Goal: Navigation & Orientation: Find specific page/section

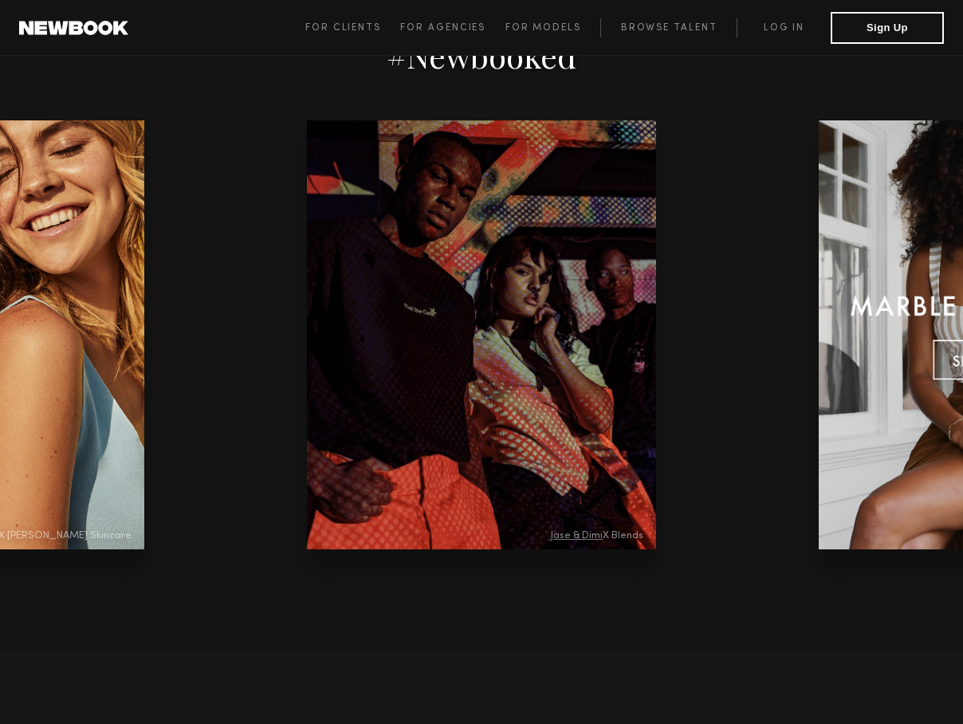
scroll to position [3366, 0]
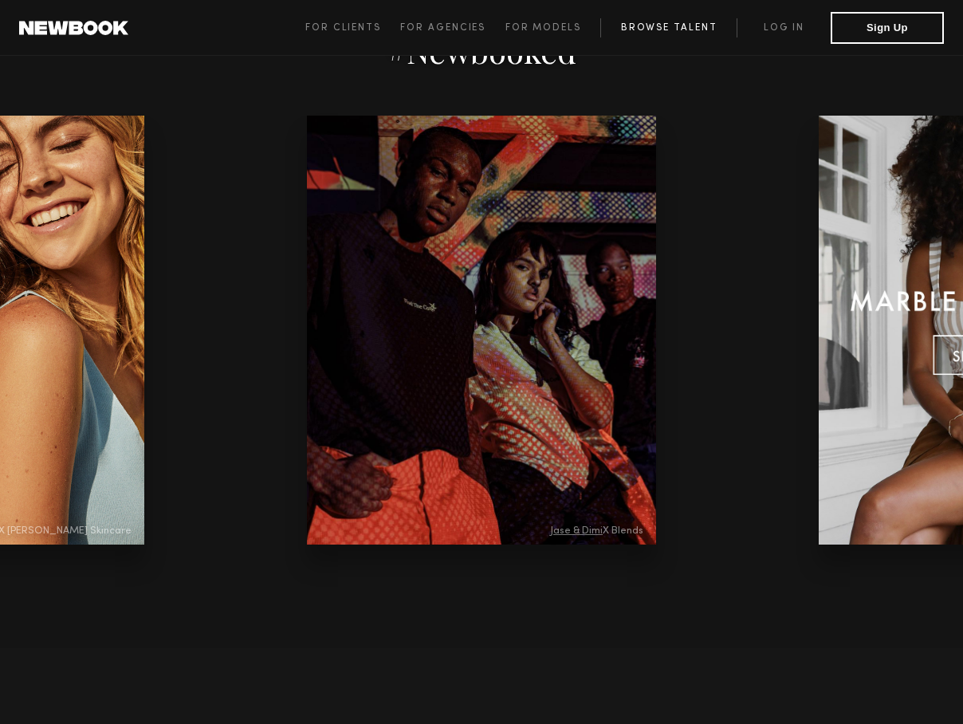
click at [660, 24] on link "Browse Talent" at bounding box center [668, 27] width 136 height 19
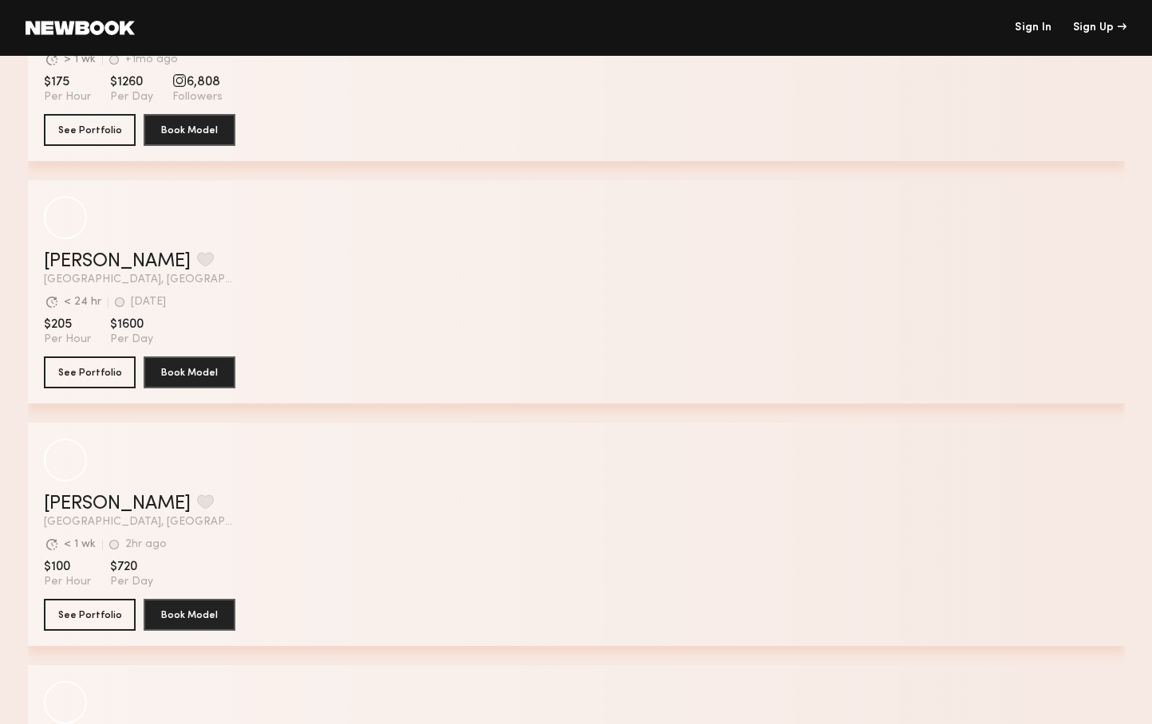
scroll to position [880, 0]
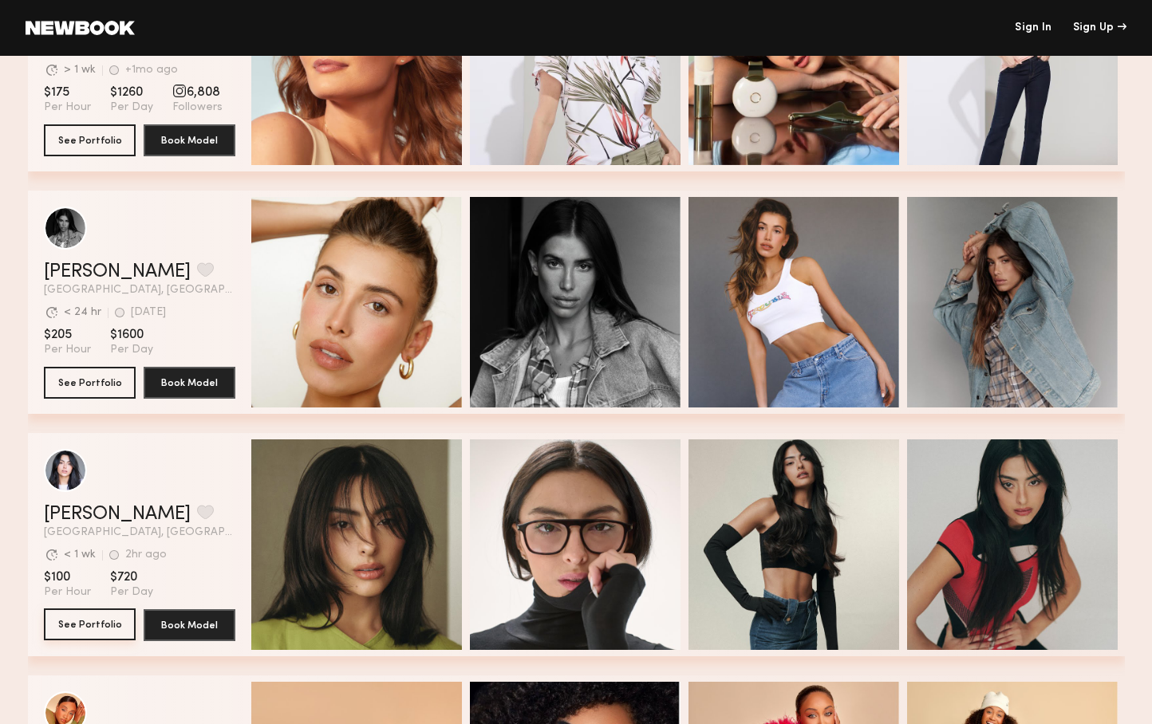
click at [93, 624] on button "See Portfolio" at bounding box center [90, 624] width 92 height 32
